Goal: Transaction & Acquisition: Purchase product/service

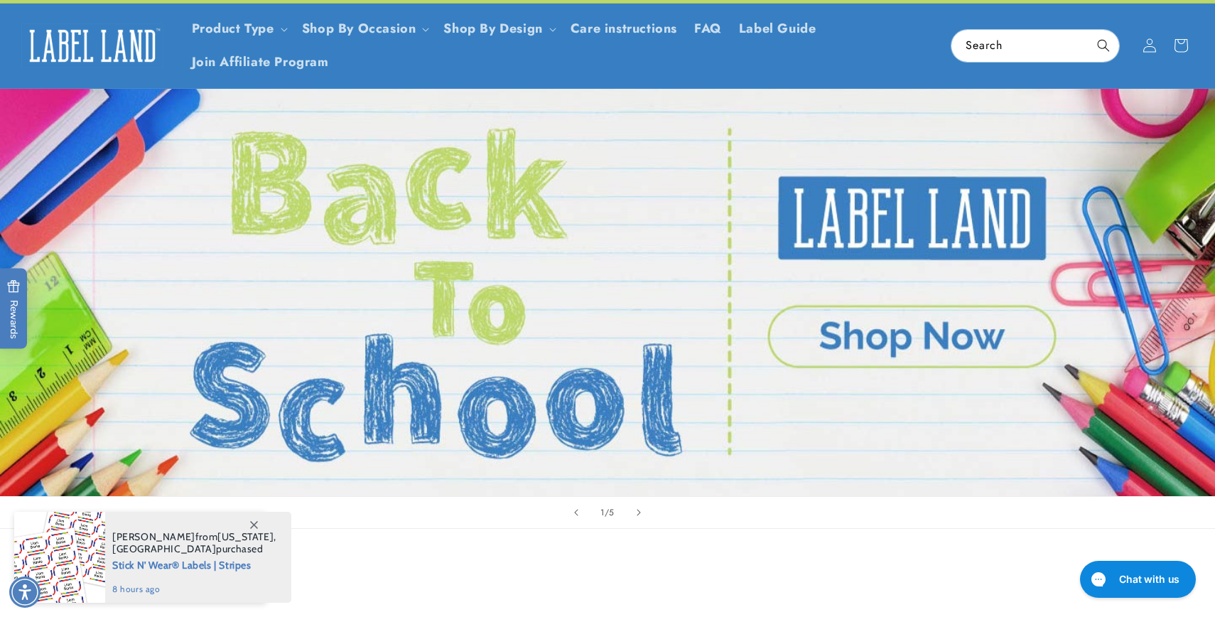
scroll to position [46, 0]
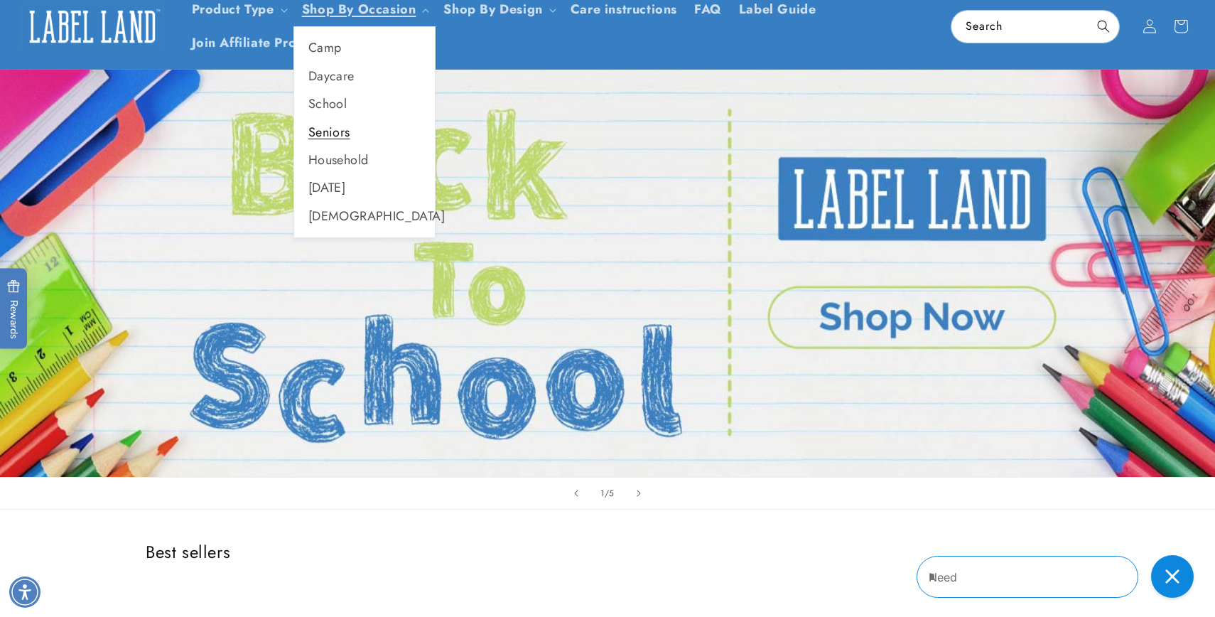
click at [336, 128] on link "Seniors" at bounding box center [364, 133] width 141 height 28
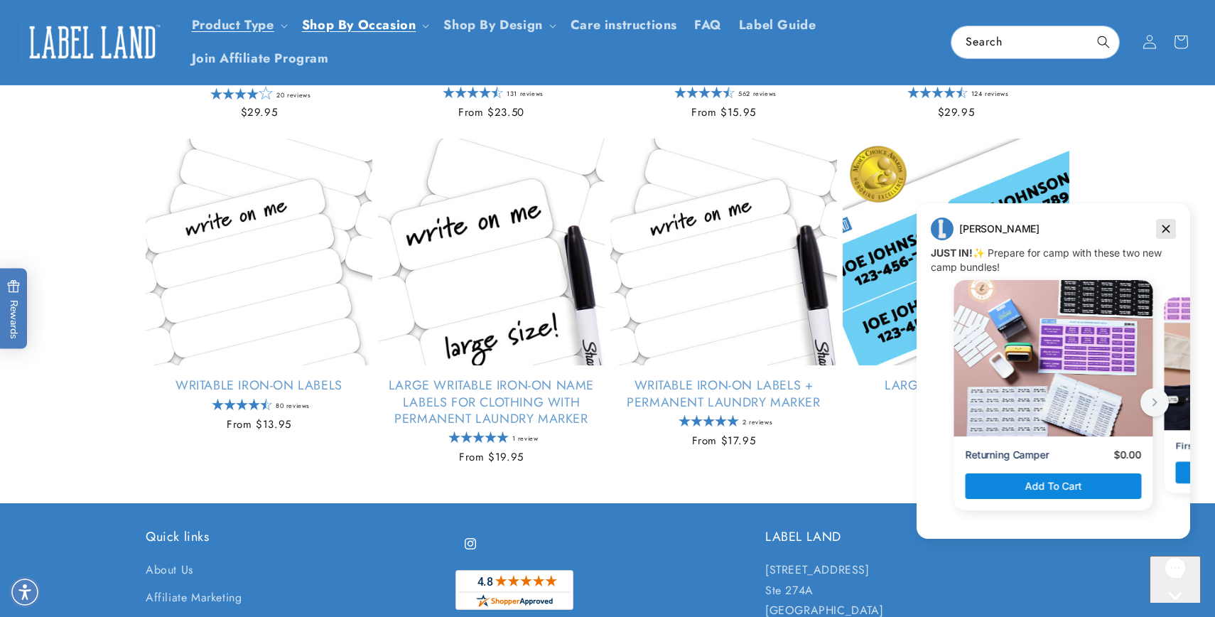
click at [1167, 225] on icon "Dismiss campaign" at bounding box center [1166, 228] width 14 height 17
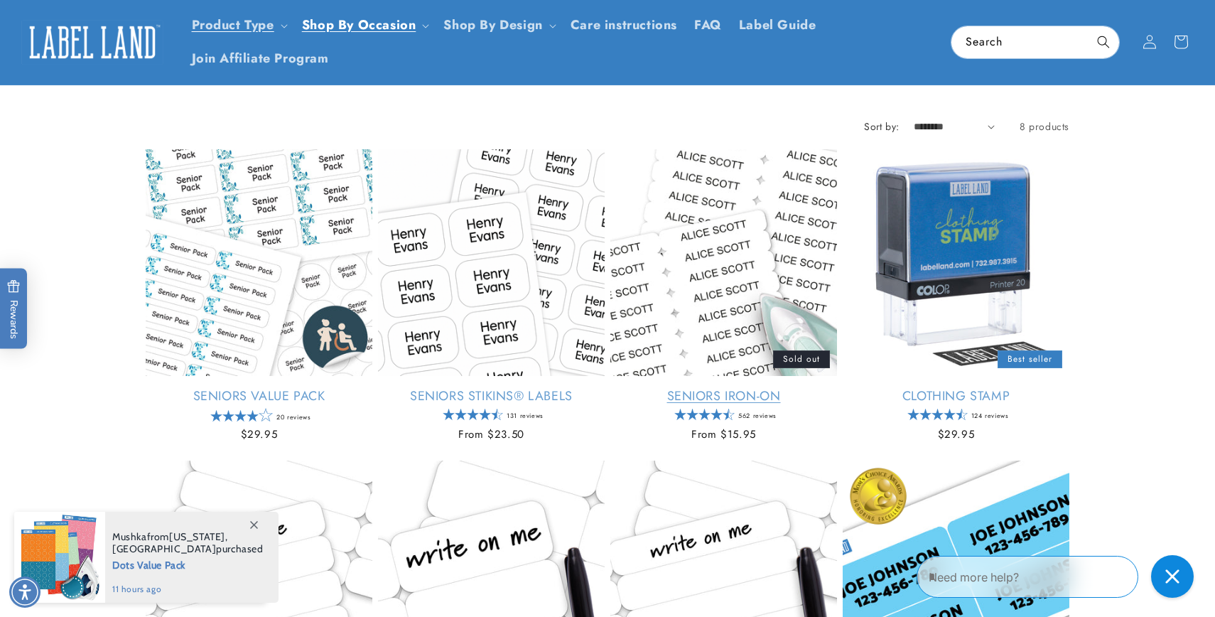
scroll to position [102, 0]
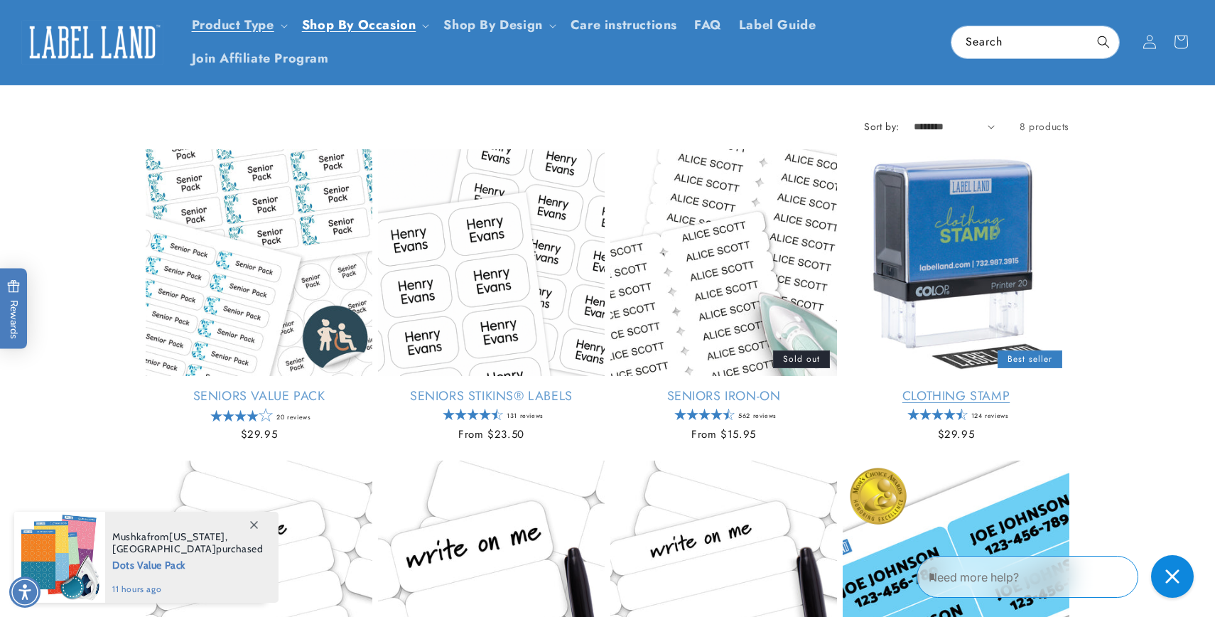
click at [963, 389] on link "Clothing Stamp" at bounding box center [956, 396] width 227 height 16
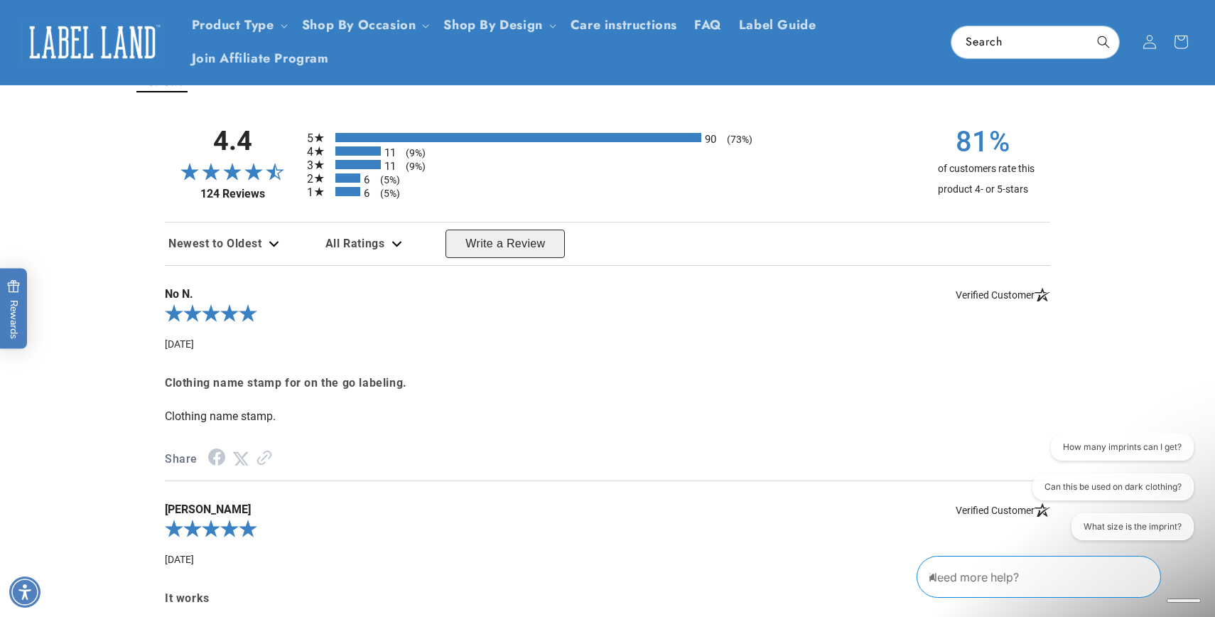
scroll to position [2209, 0]
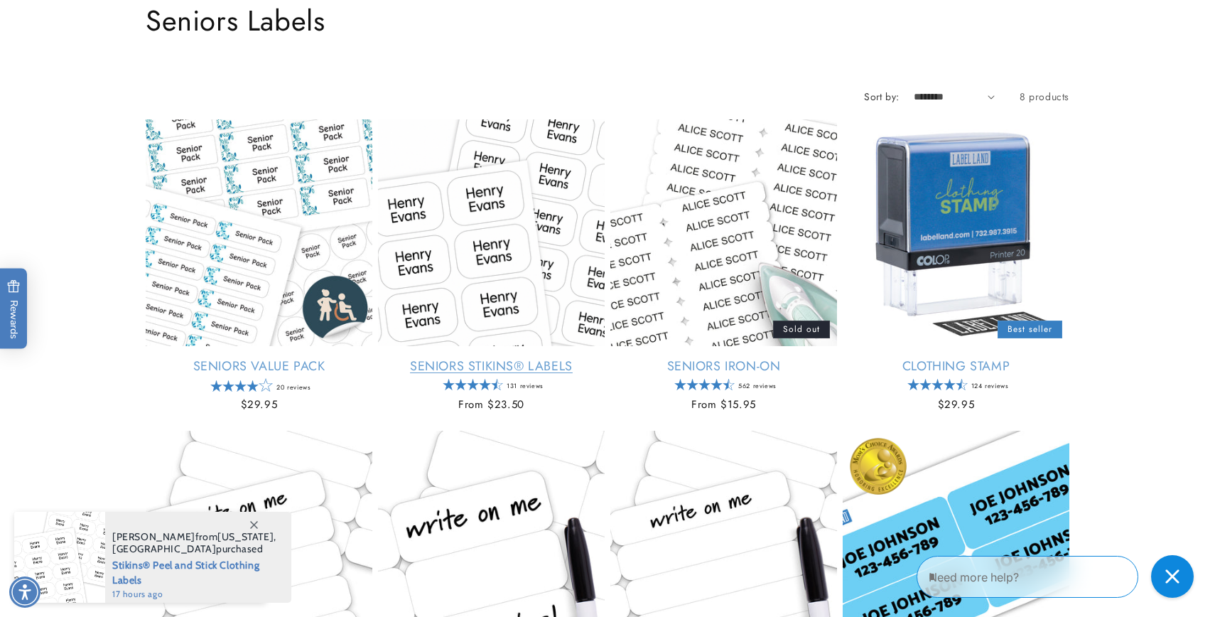
scroll to position [139, 0]
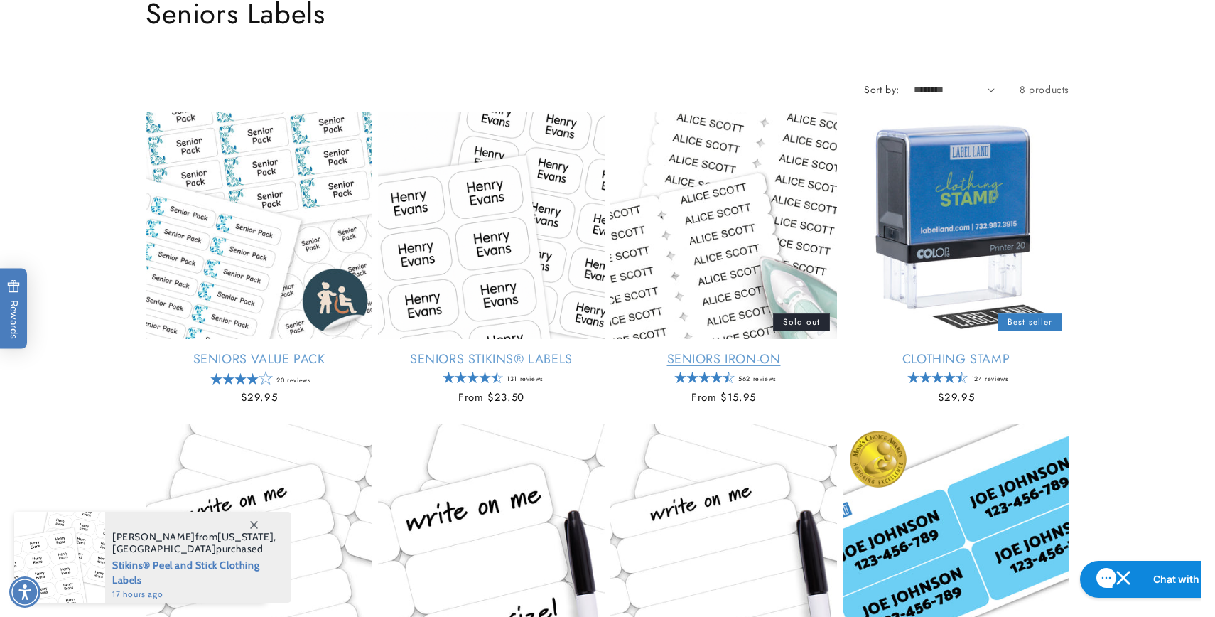
click at [703, 351] on link "Seniors Iron-On" at bounding box center [723, 359] width 227 height 16
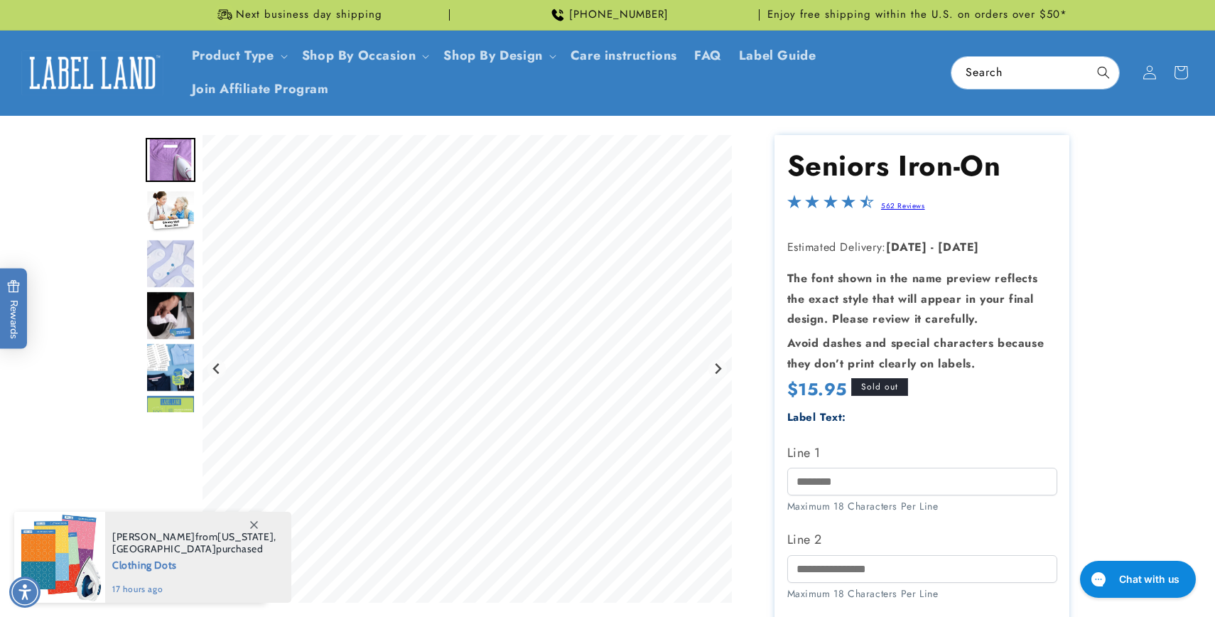
click at [182, 264] on img "Go to slide 3" at bounding box center [171, 264] width 50 height 50
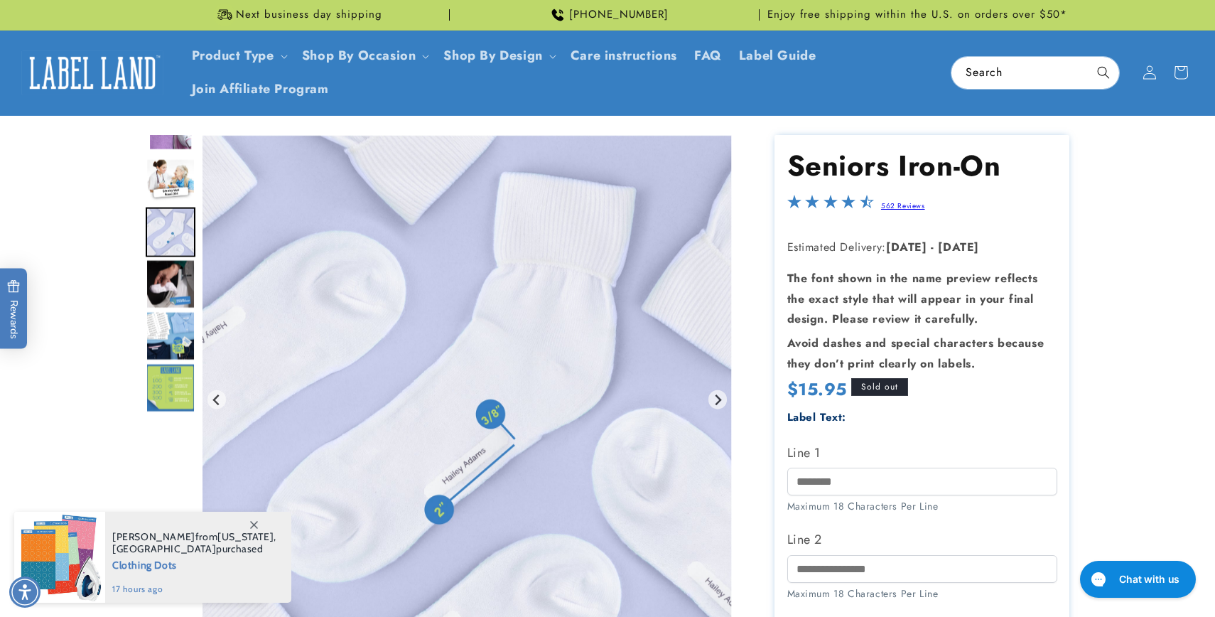
click at [169, 274] on img "Go to slide 4" at bounding box center [171, 284] width 50 height 50
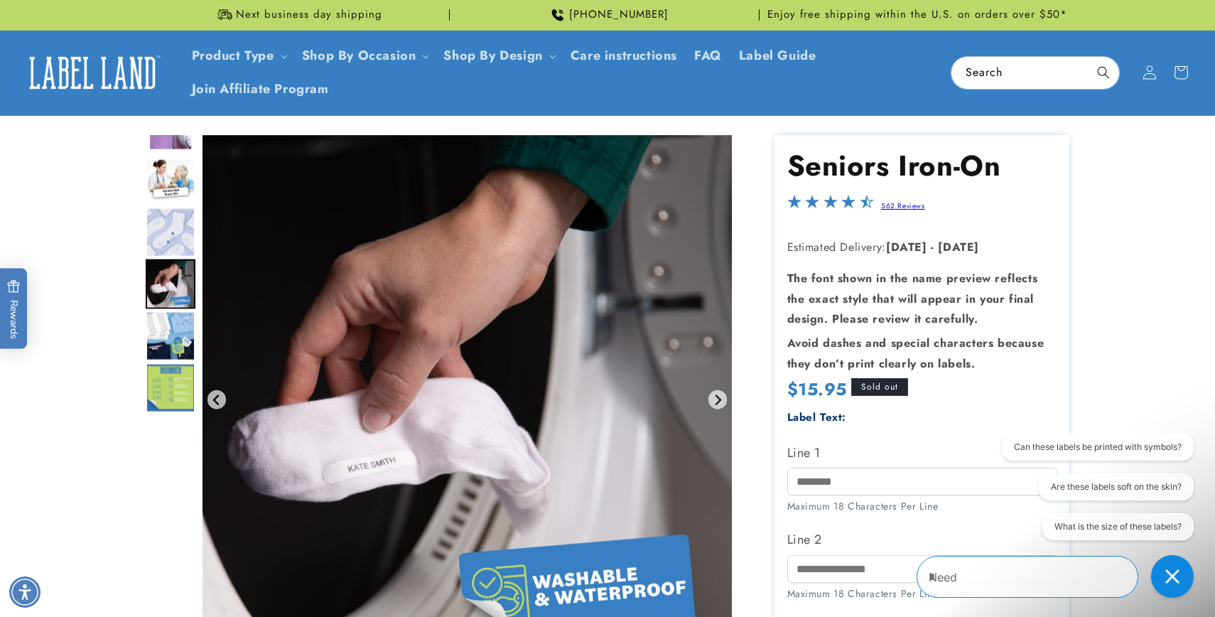
click at [169, 323] on img "Go to slide 5" at bounding box center [171, 335] width 50 height 50
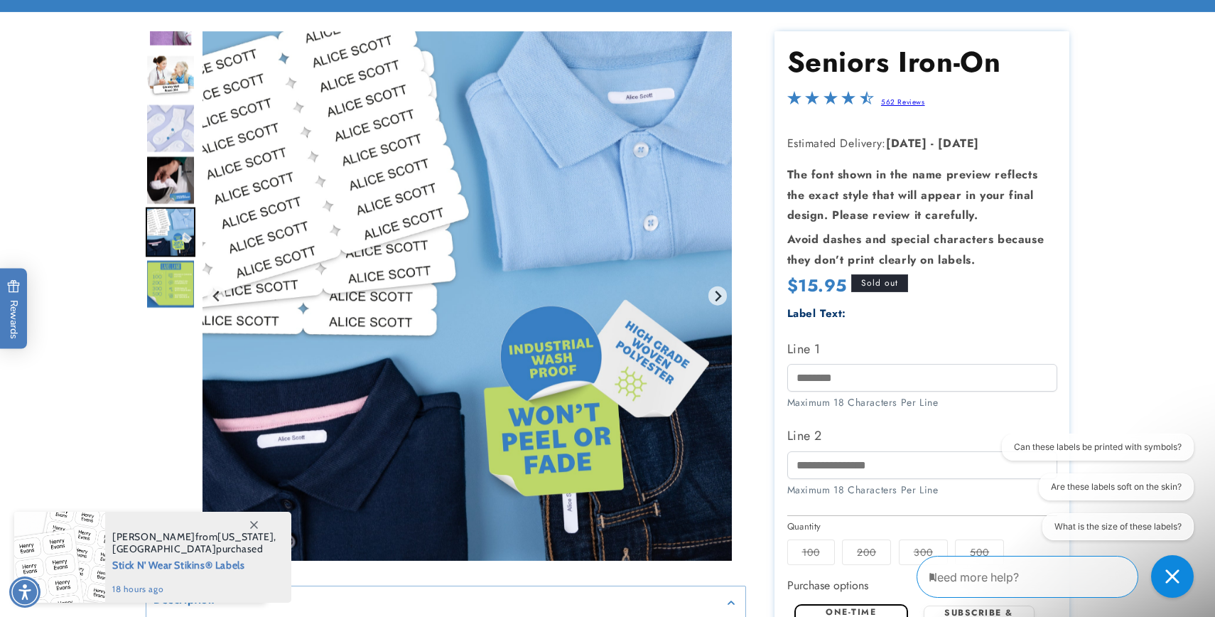
scroll to position [121, 0]
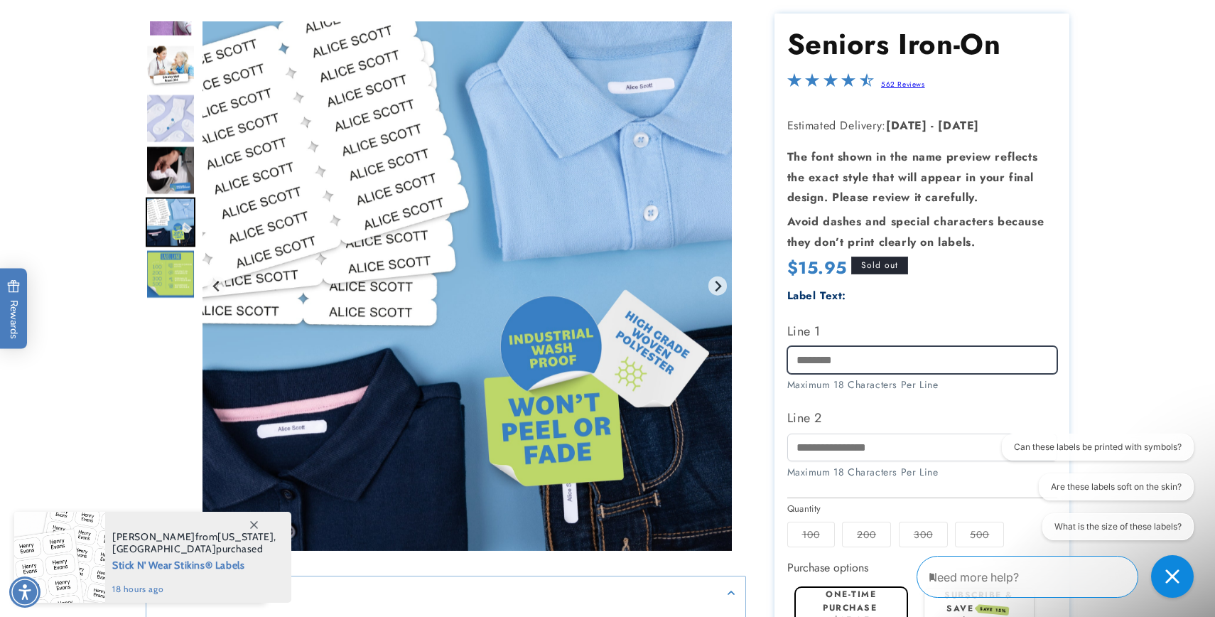
click at [819, 360] on input "Line 1" at bounding box center [922, 360] width 270 height 28
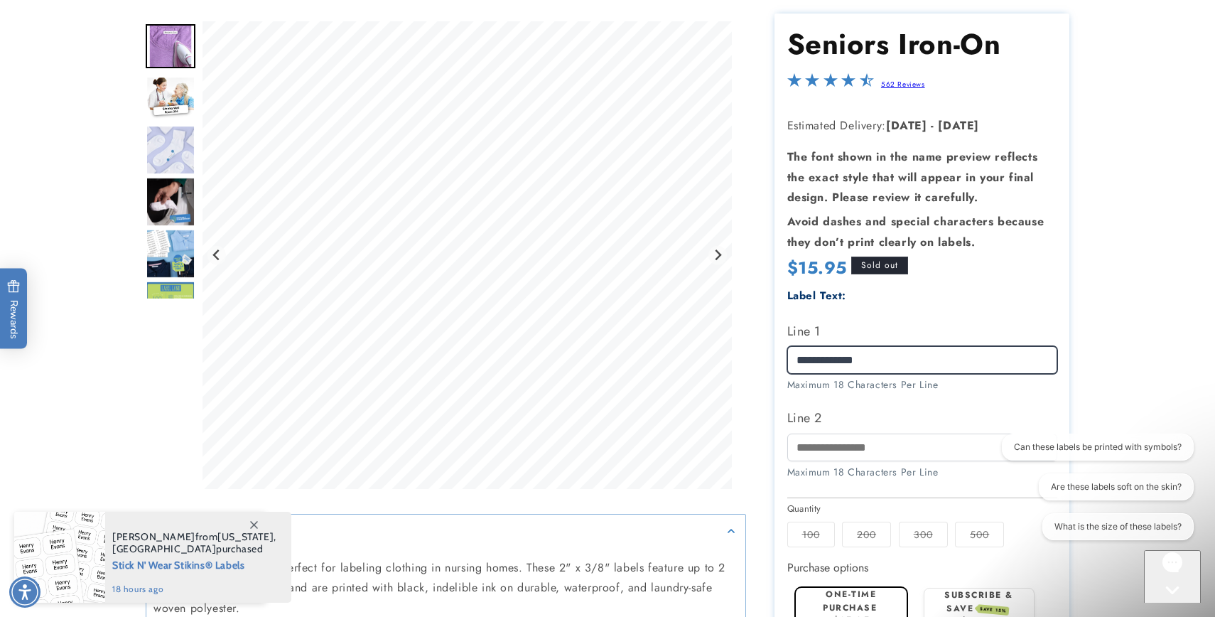
type input "**********"
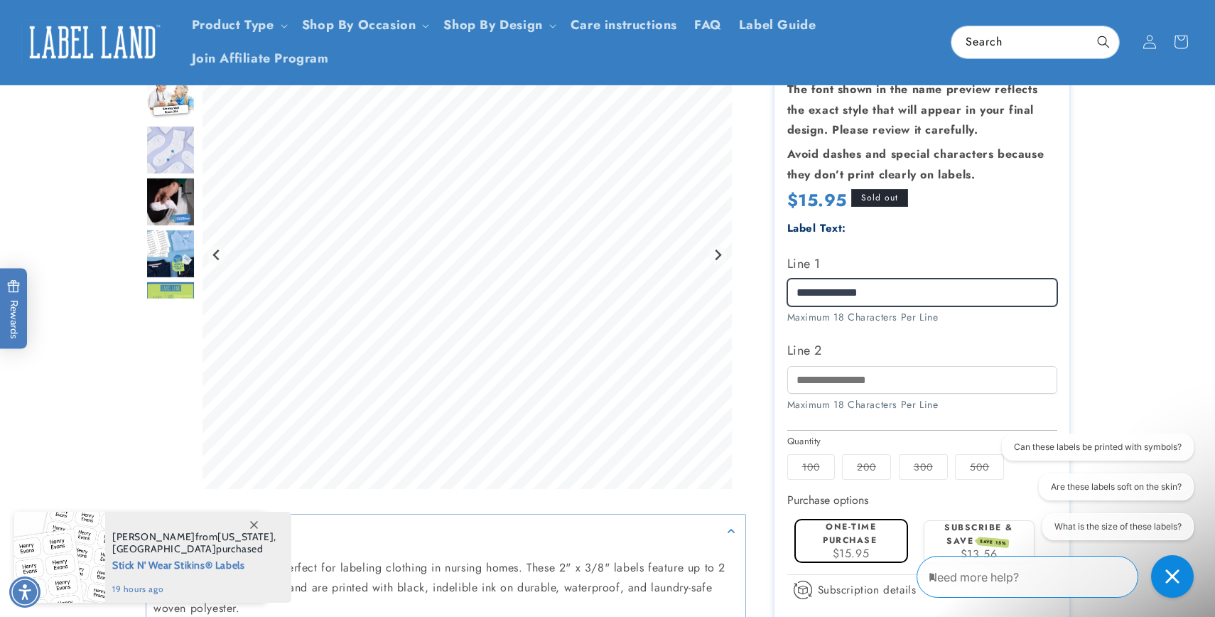
scroll to position [161, 0]
